Goal: Transaction & Acquisition: Purchase product/service

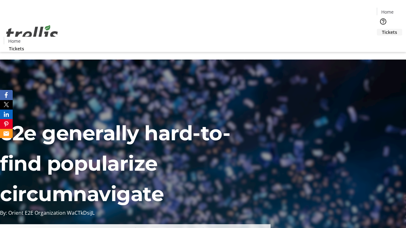
click at [382, 29] on span "Tickets" at bounding box center [389, 32] width 15 height 7
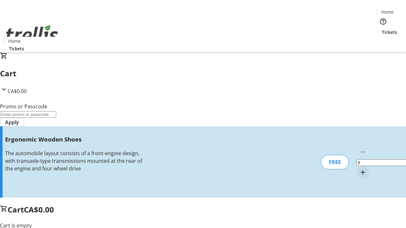
click at [359, 169] on mat-icon "Increment by one" at bounding box center [363, 173] width 8 height 8
type input "1"
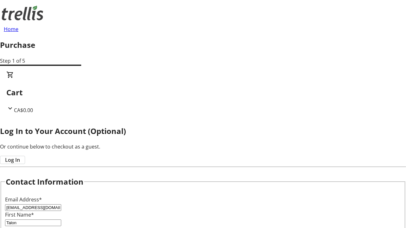
type input "Langosh"
